Goal: Task Accomplishment & Management: Manage account settings

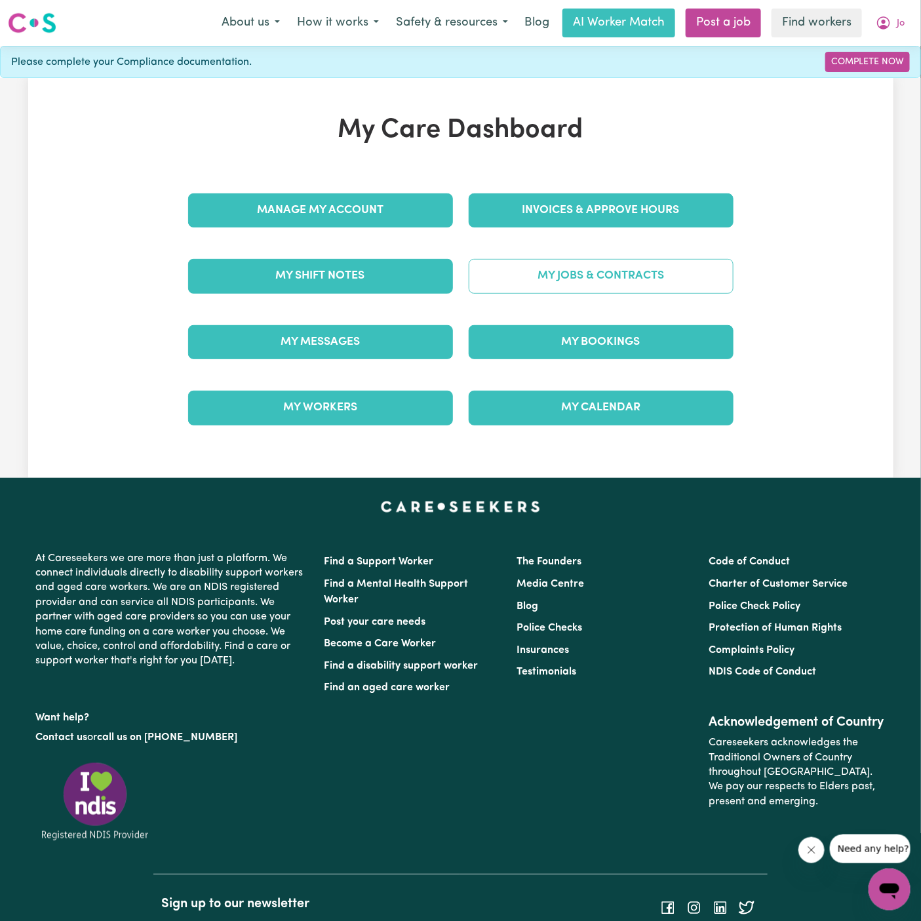
click at [650, 274] on link "My Jobs & Contracts" at bounding box center [601, 276] width 265 height 34
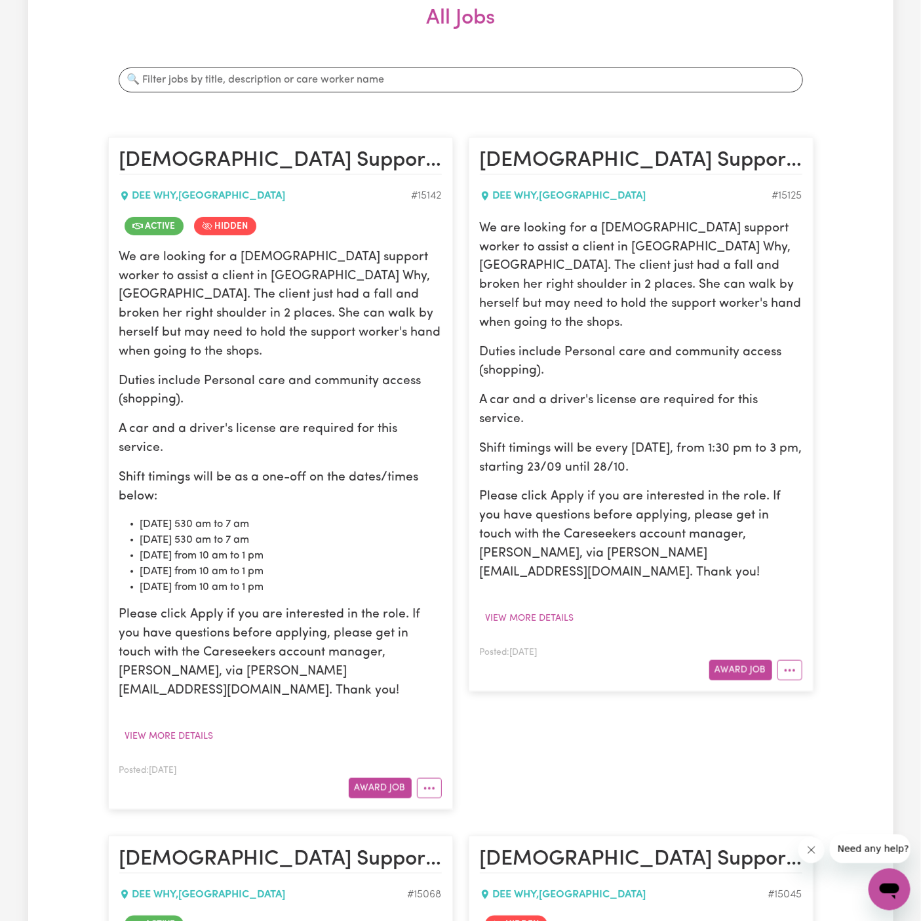
scroll to position [258, 0]
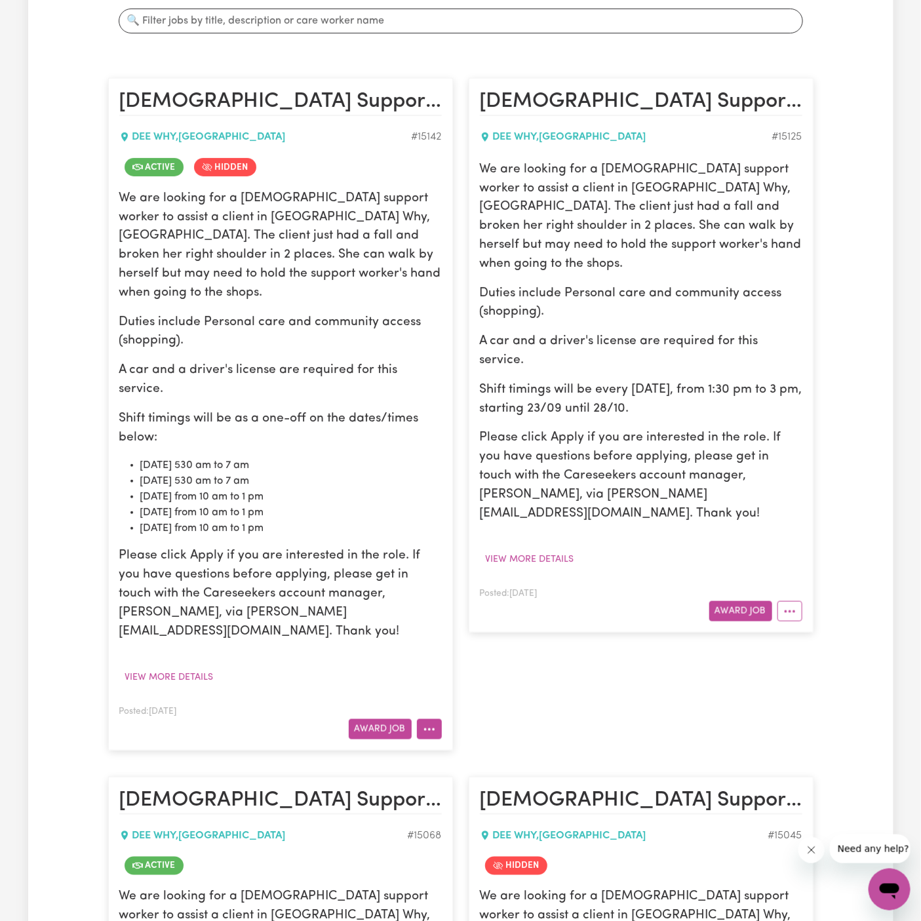
click at [427, 723] on icon "More options" at bounding box center [429, 729] width 13 height 13
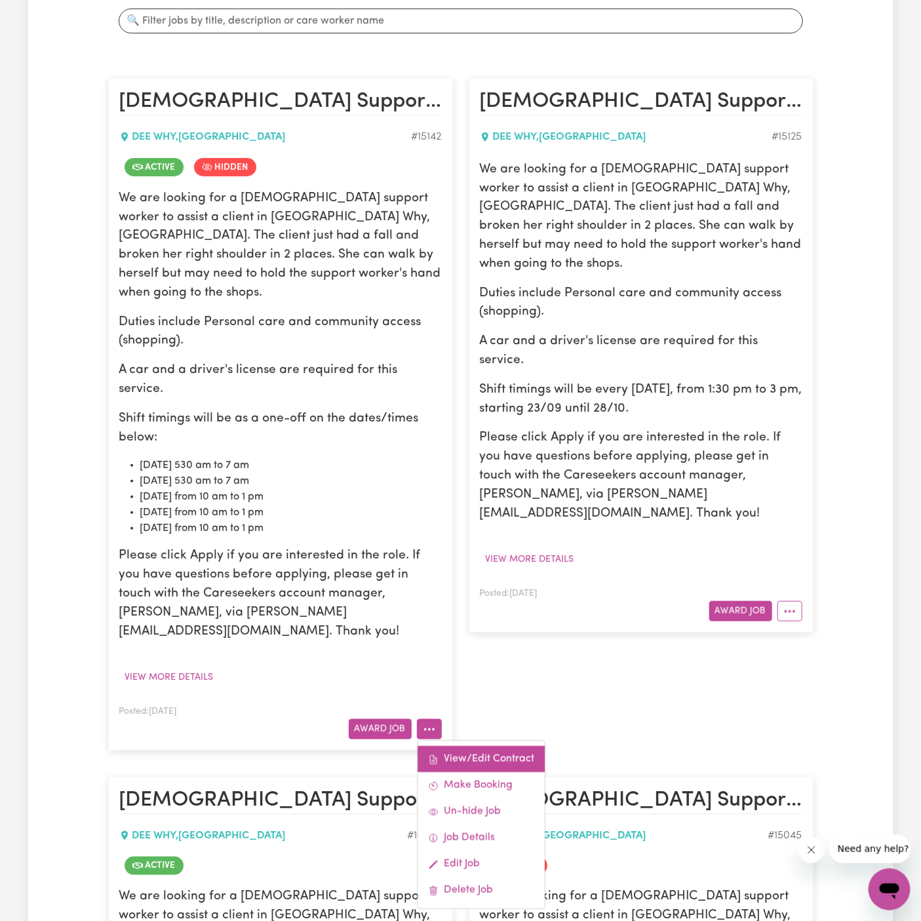
click at [496, 747] on link "View/Edit Contract" at bounding box center [481, 760] width 127 height 26
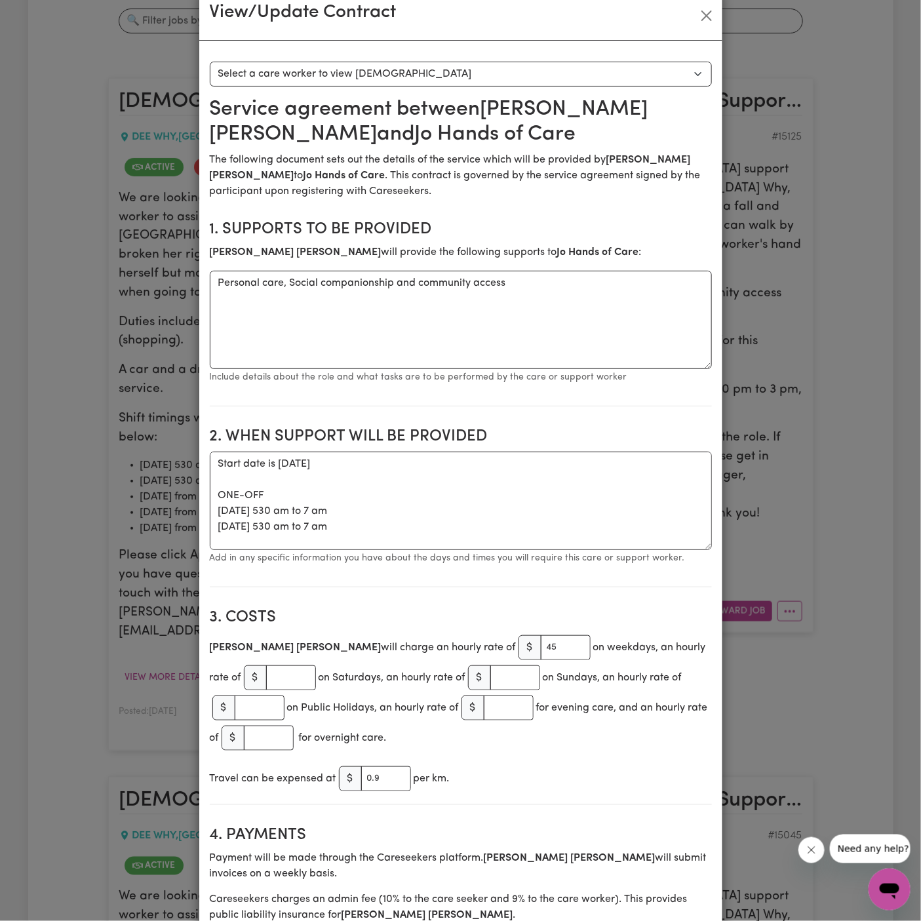
scroll to position [0, 0]
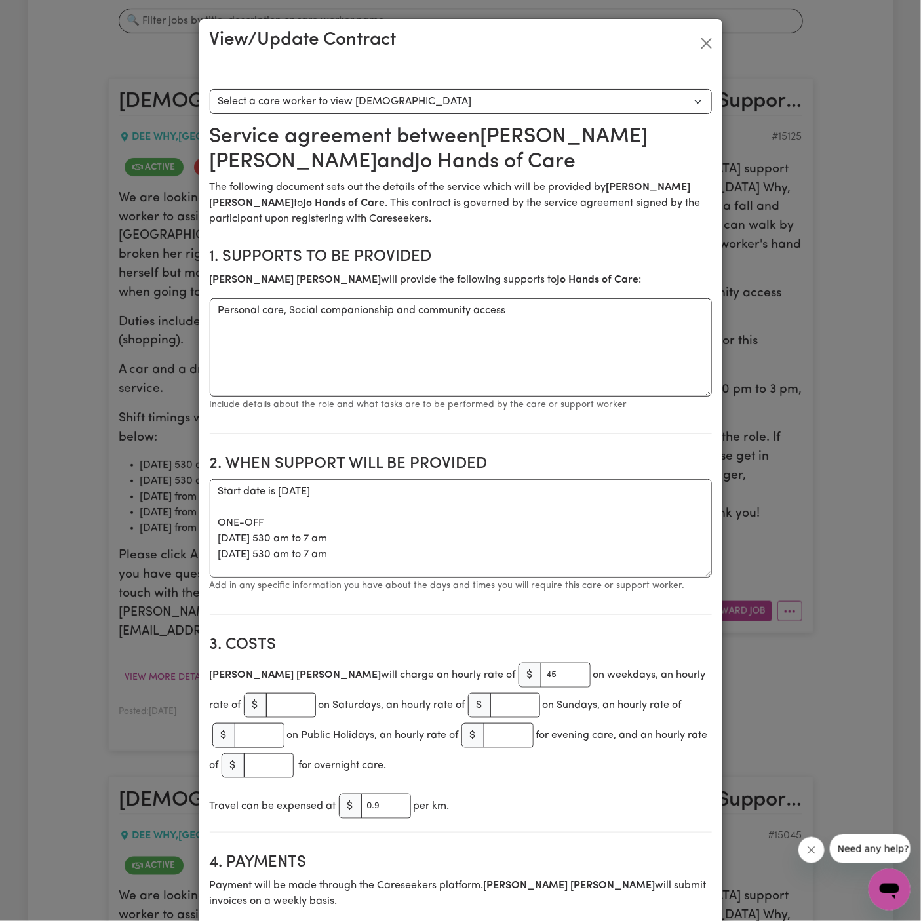
click at [733, 32] on div "View/Update Contract Select a contract to view Select a care worker to view [DE…" at bounding box center [460, 460] width 921 height 921
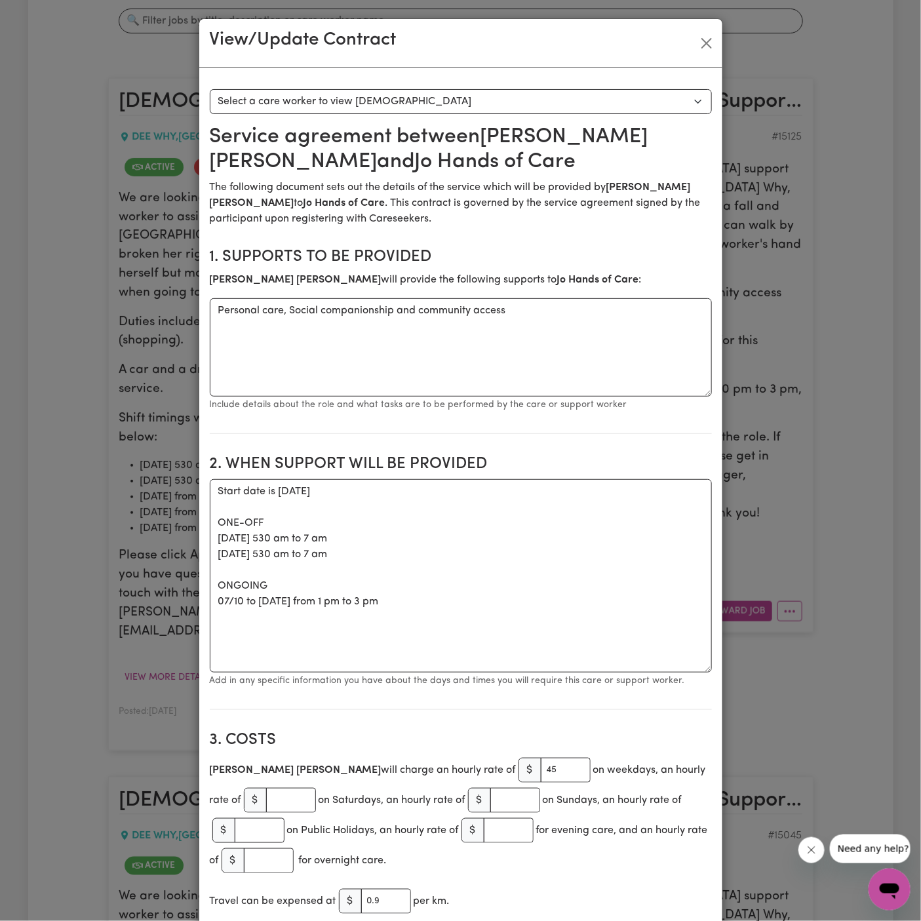
drag, startPoint x: 708, startPoint y: 570, endPoint x: 750, endPoint y: 665, distance: 103.3
click at [750, 665] on div "View/Update Contract Select a contract to view Select a care worker to view [DE…" at bounding box center [460, 460] width 921 height 921
click at [707, 41] on button "Close" at bounding box center [706, 43] width 21 height 21
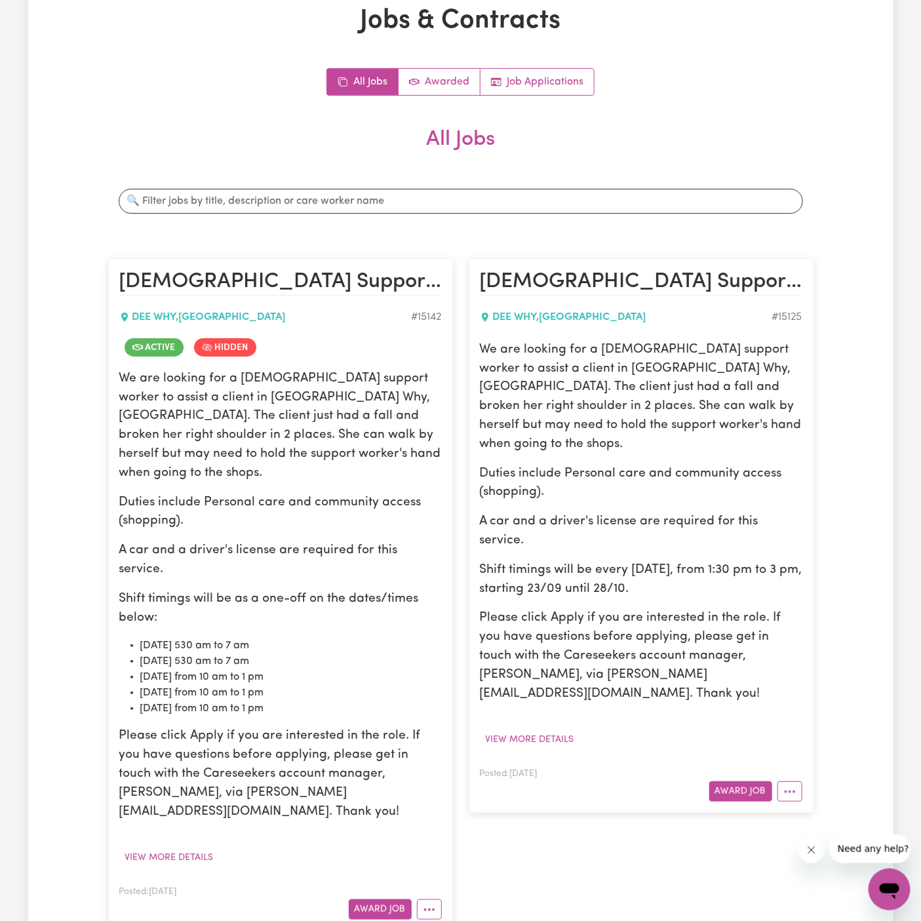
scroll to position [12, 0]
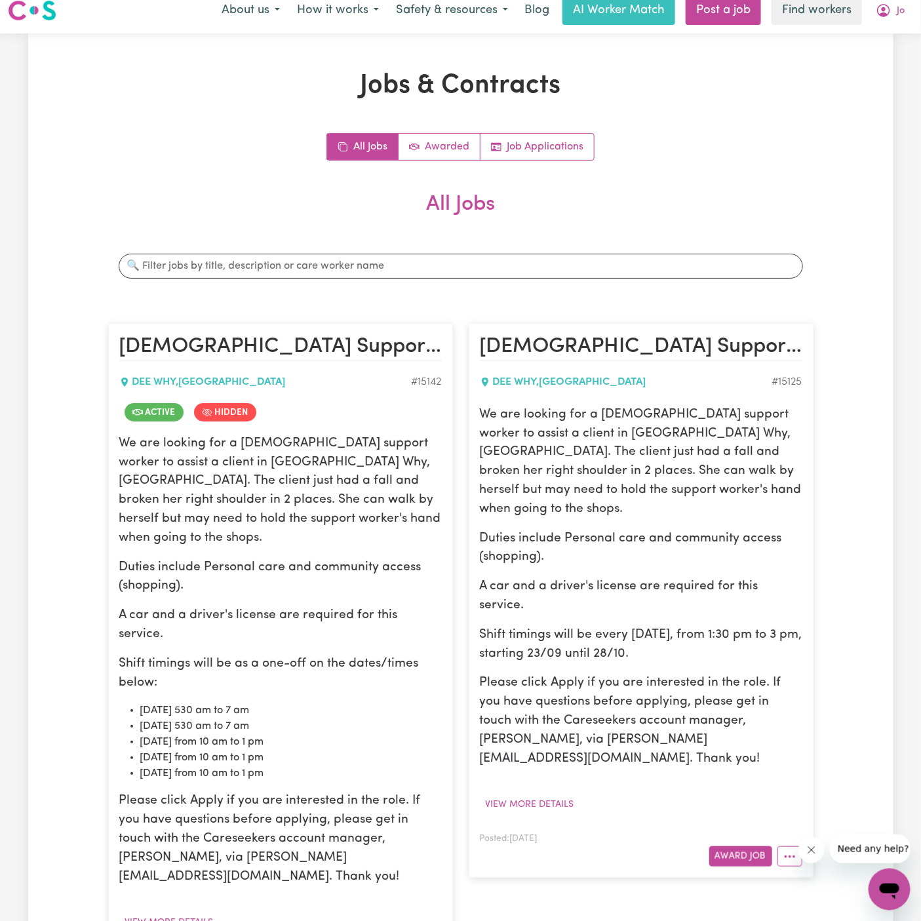
click at [800, 68] on div "Jobs & Contracts All Jobs Awarded Job Applications All Jobs Search jobs [DEMOGR…" at bounding box center [460, 859] width 865 height 1653
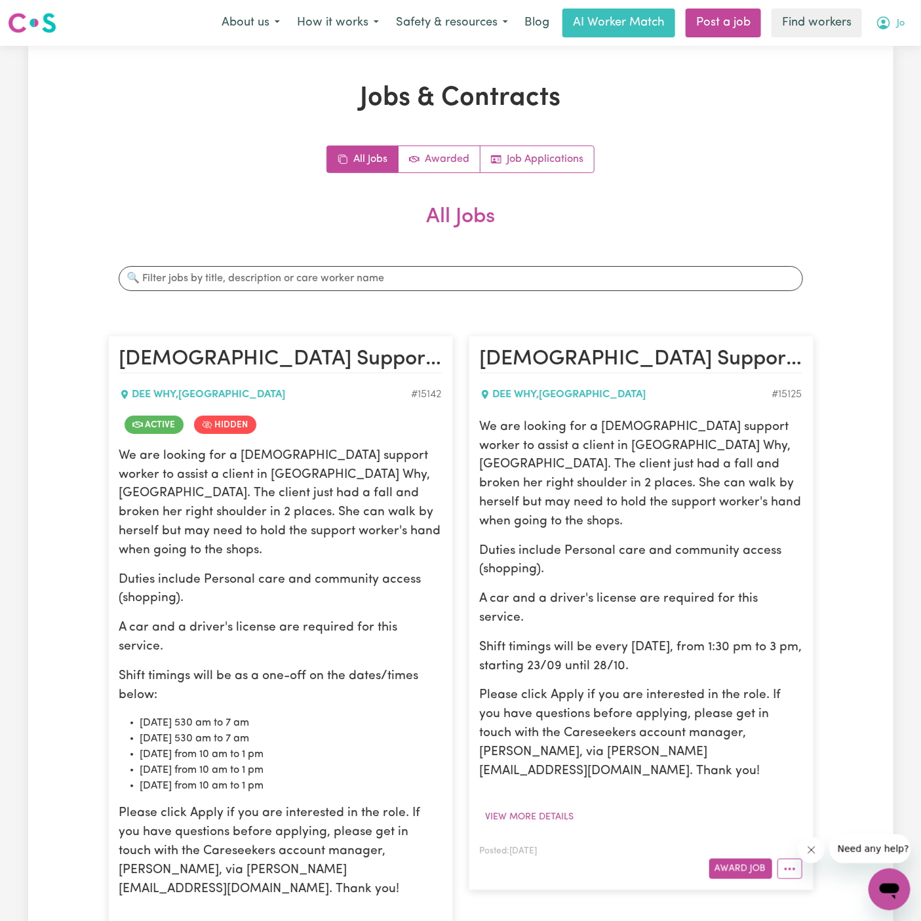
click at [902, 22] on span "Jo" at bounding box center [901, 23] width 8 height 14
click at [901, 73] on link "Logout" at bounding box center [861, 75] width 104 height 25
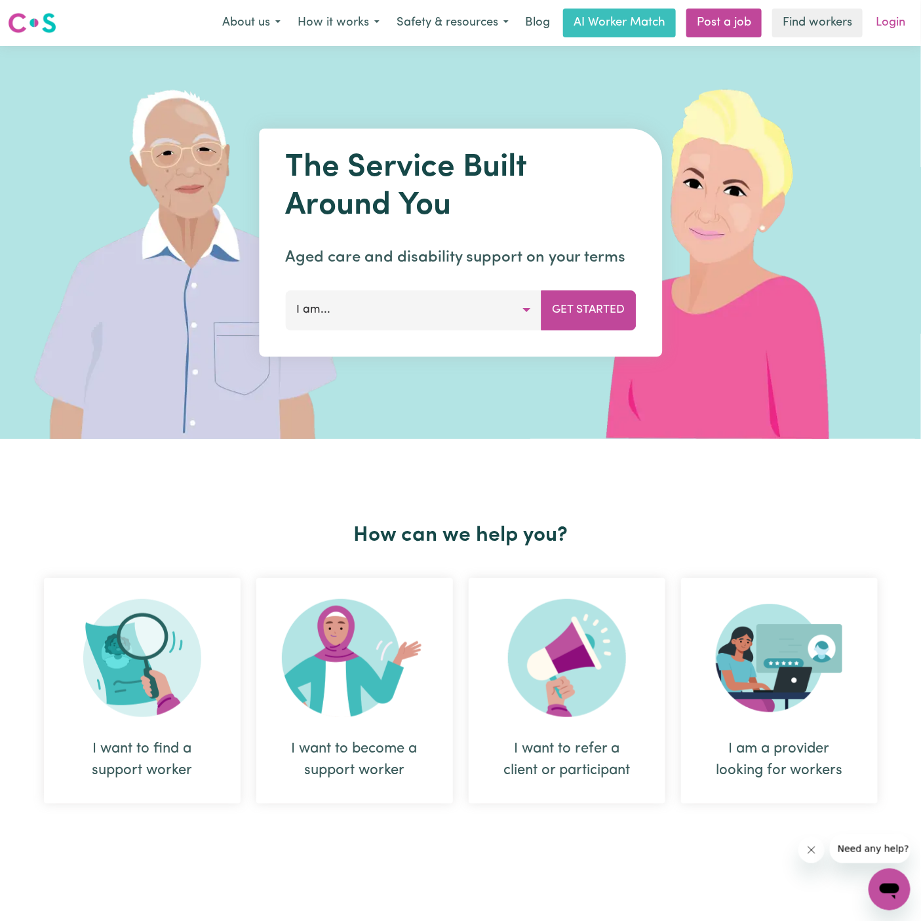
click at [887, 20] on link "Login" at bounding box center [890, 23] width 45 height 29
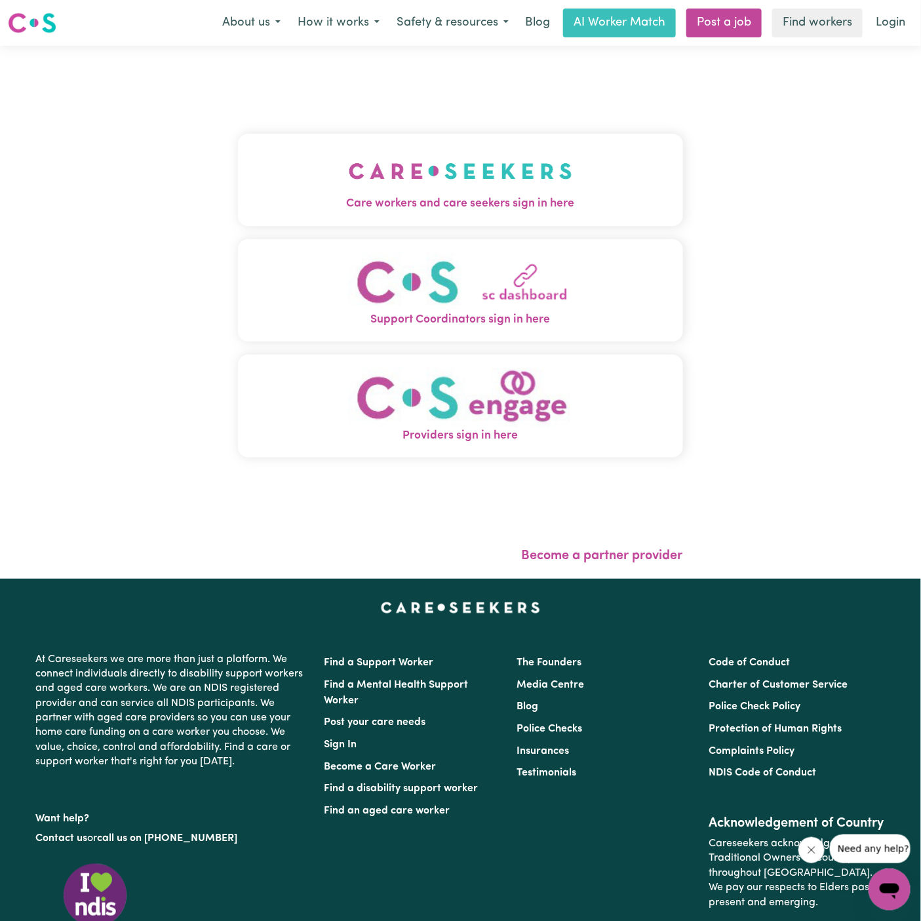
click at [485, 203] on span "Care workers and care seekers sign in here" at bounding box center [460, 203] width 445 height 17
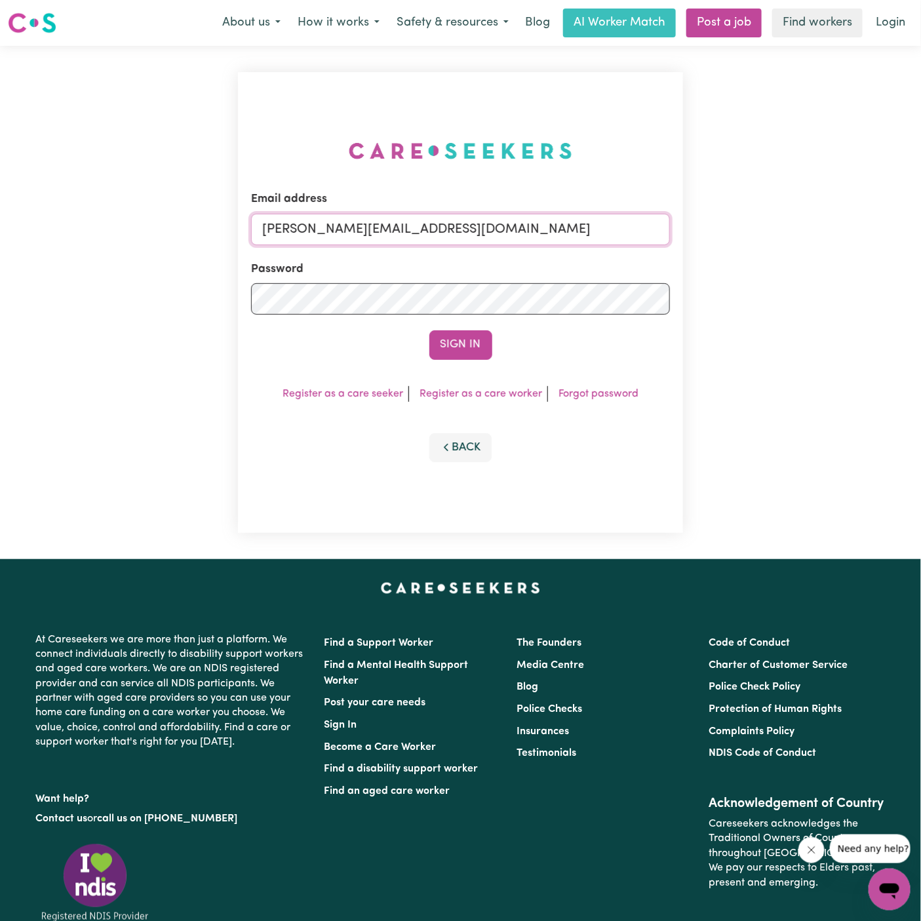
click at [578, 235] on input "[PERSON_NAME][EMAIL_ADDRESS][DOMAIN_NAME]" at bounding box center [460, 229] width 419 height 31
drag, startPoint x: 326, startPoint y: 224, endPoint x: 656, endPoint y: 246, distance: 331.1
click at [656, 246] on form "Email address [EMAIL_ADDRESS][DOMAIN_NAME] Password Sign In" at bounding box center [460, 275] width 419 height 168
type input "superuser~[EMAIL_ADDRESS][DOMAIN_NAME]"
click at [468, 334] on button "Sign In" at bounding box center [460, 344] width 63 height 29
